Goal: Transaction & Acquisition: Purchase product/service

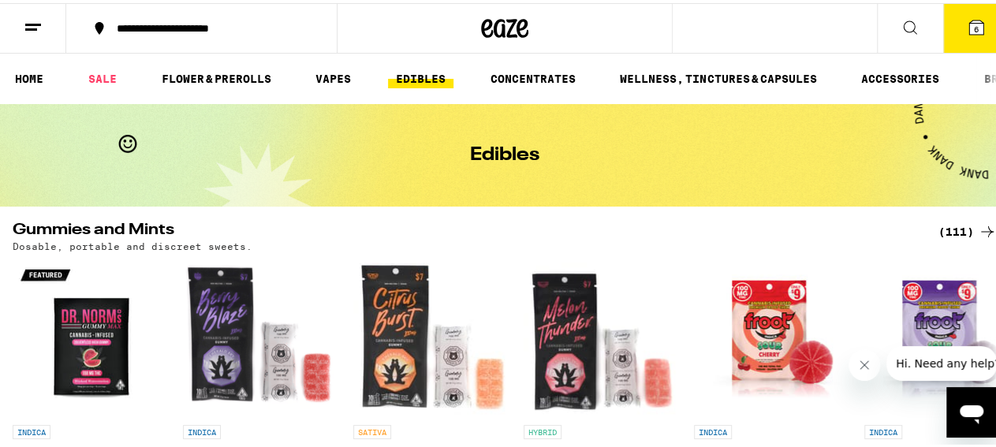
click at [969, 28] on icon at bounding box center [976, 24] width 14 height 14
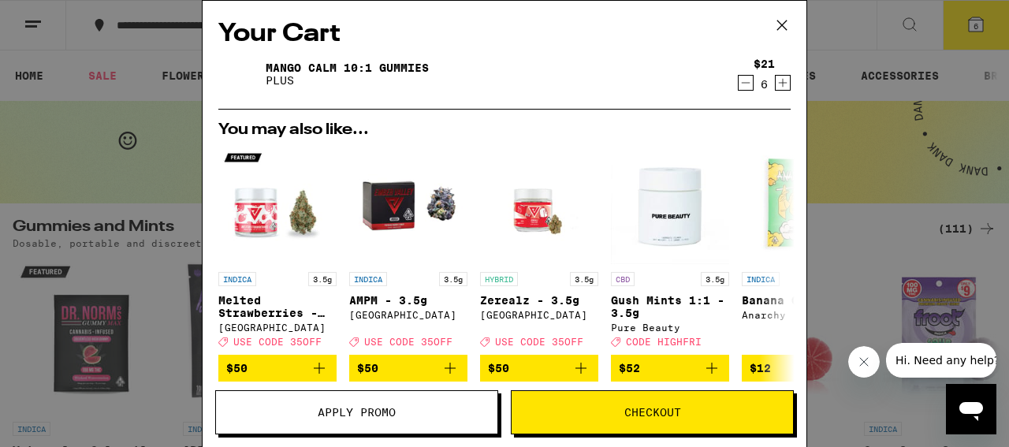
click at [635, 407] on span "Checkout" at bounding box center [652, 412] width 57 height 11
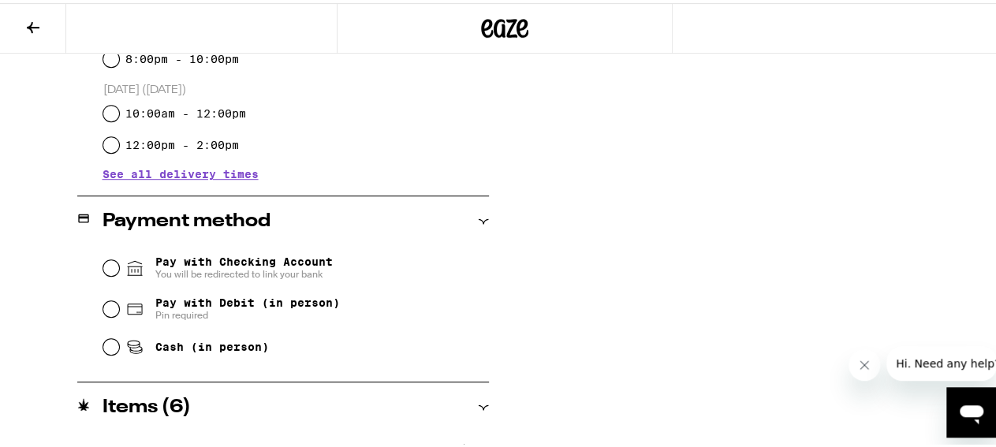
scroll to position [560, 0]
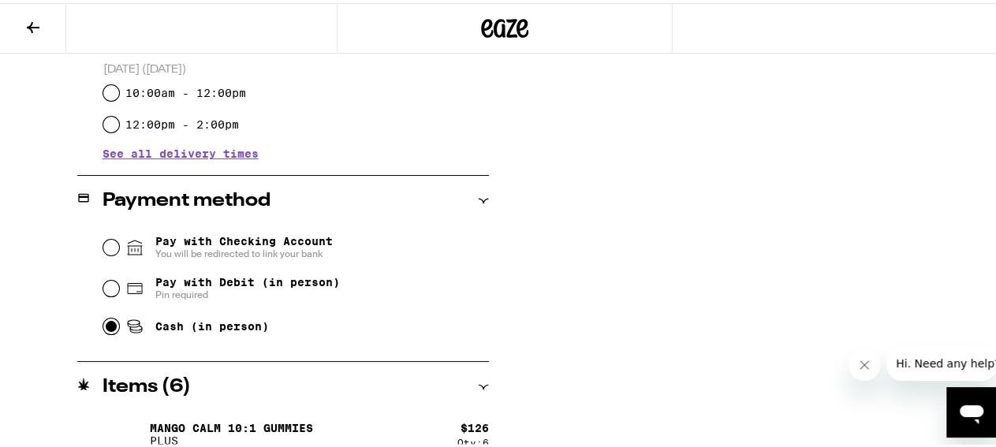
click at [108, 324] on input "Cash (in person)" at bounding box center [111, 323] width 16 height 16
radio input "true"
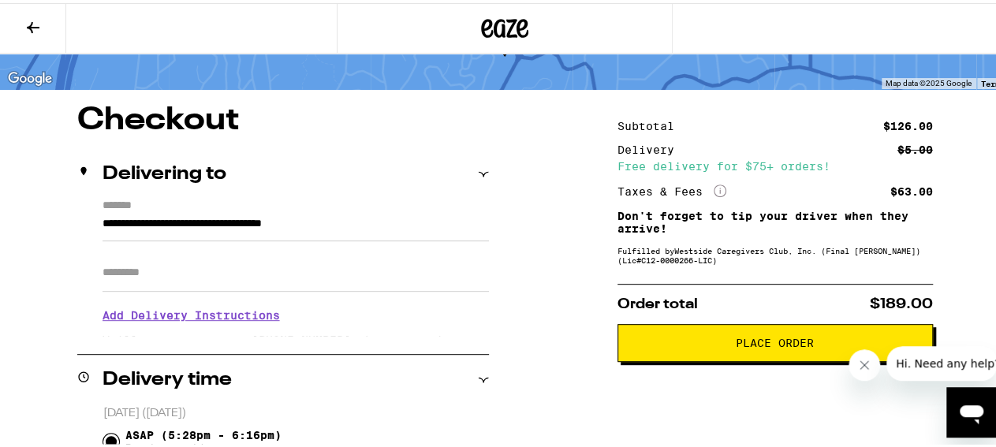
scroll to position [86, 0]
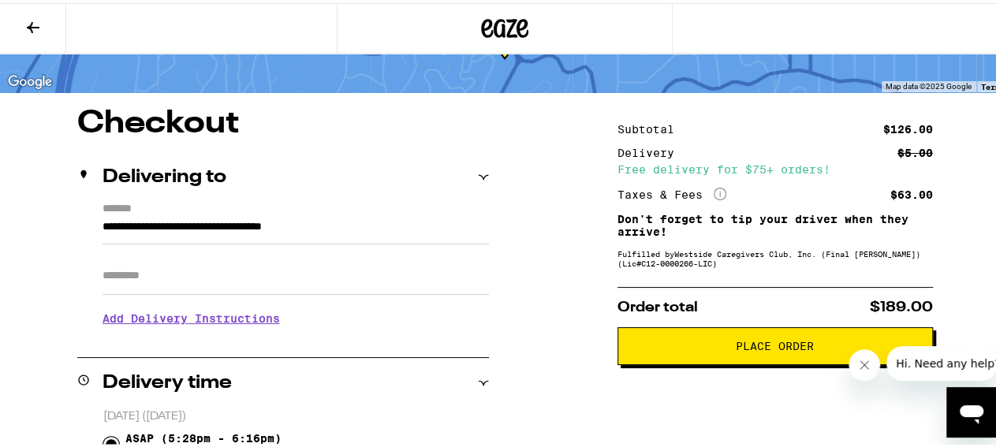
click at [743, 346] on span "Place Order" at bounding box center [774, 342] width 78 height 11
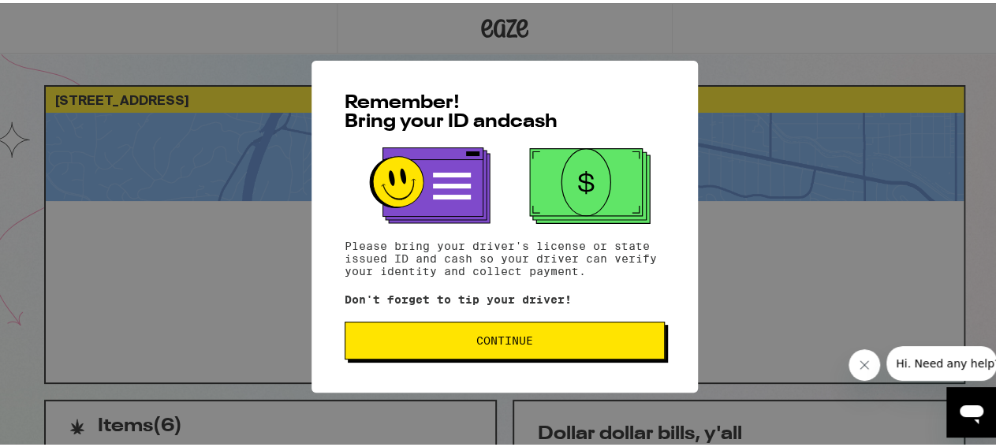
click at [504, 341] on span "Continue" at bounding box center [504, 337] width 57 height 11
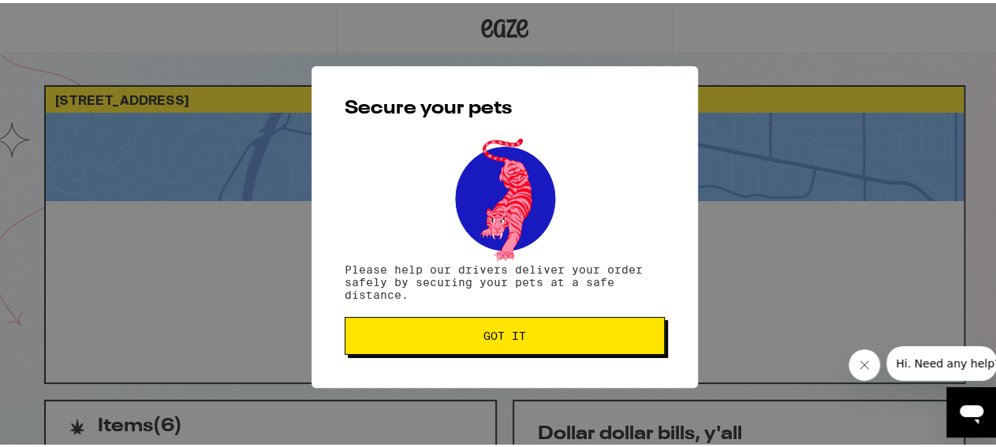
click at [504, 338] on span "Got it" at bounding box center [504, 332] width 43 height 11
